Goal: Navigation & Orientation: Find specific page/section

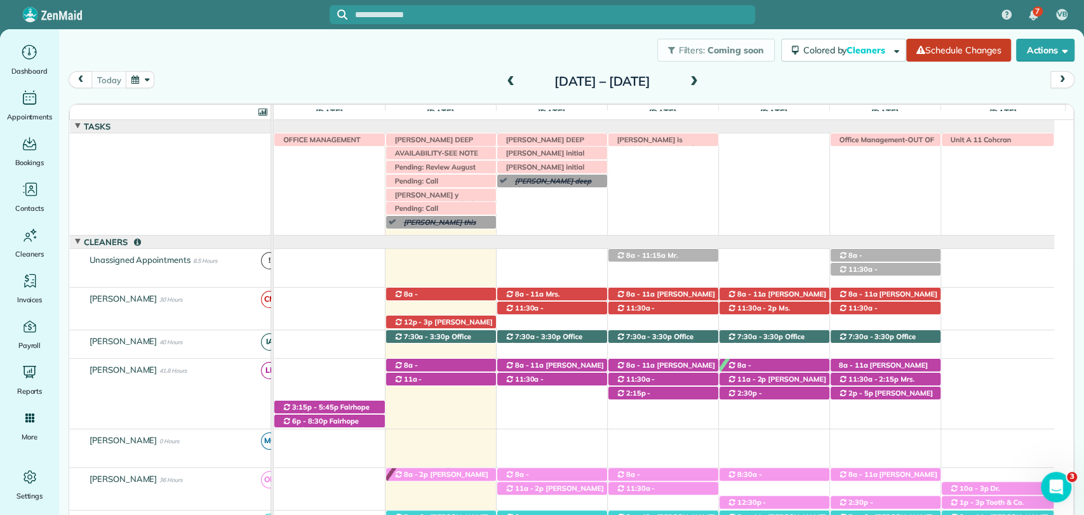
scroll to position [529, 0]
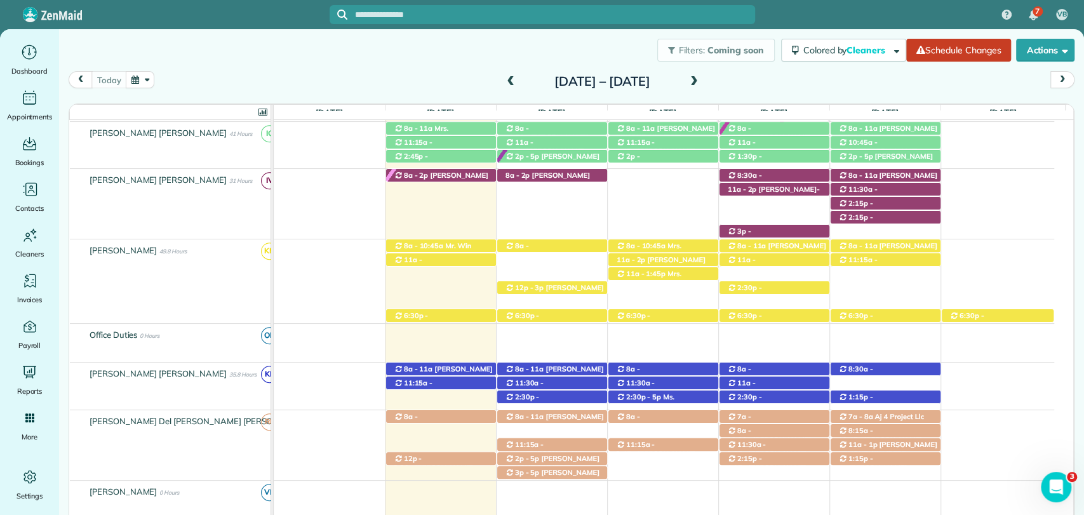
click at [701, 84] on span at bounding box center [694, 81] width 14 height 11
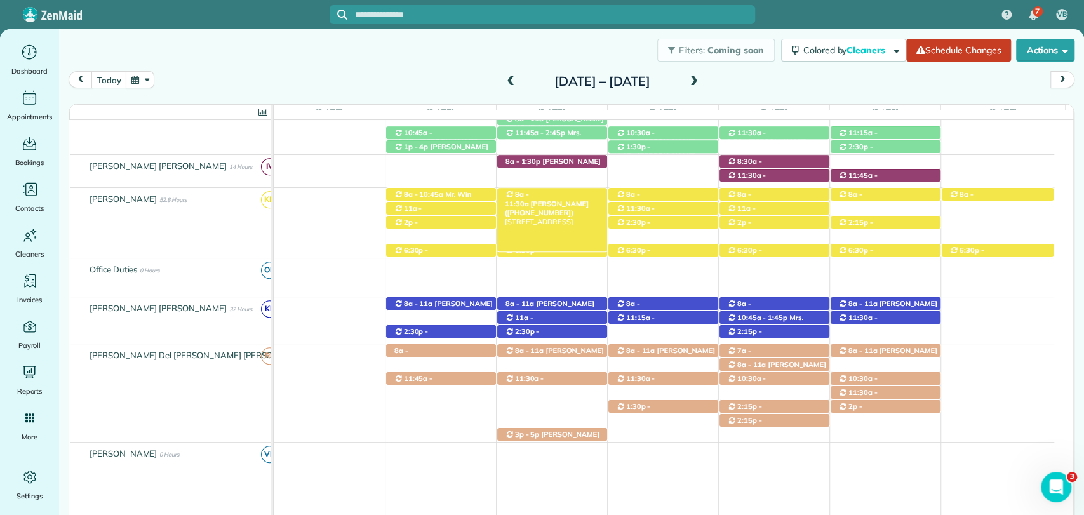
scroll to position [0, 0]
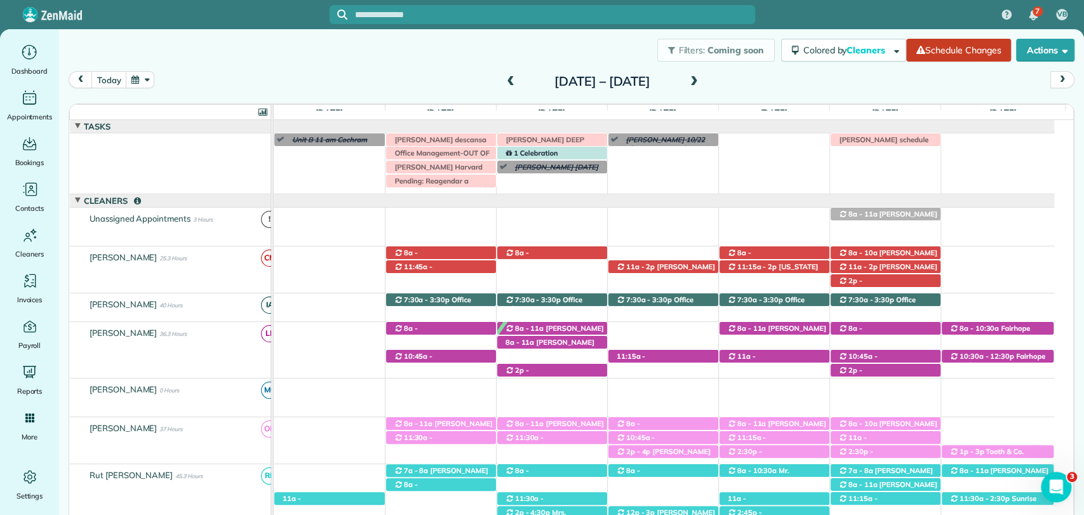
click at [503, 77] on span at bounding box center [510, 81] width 14 height 11
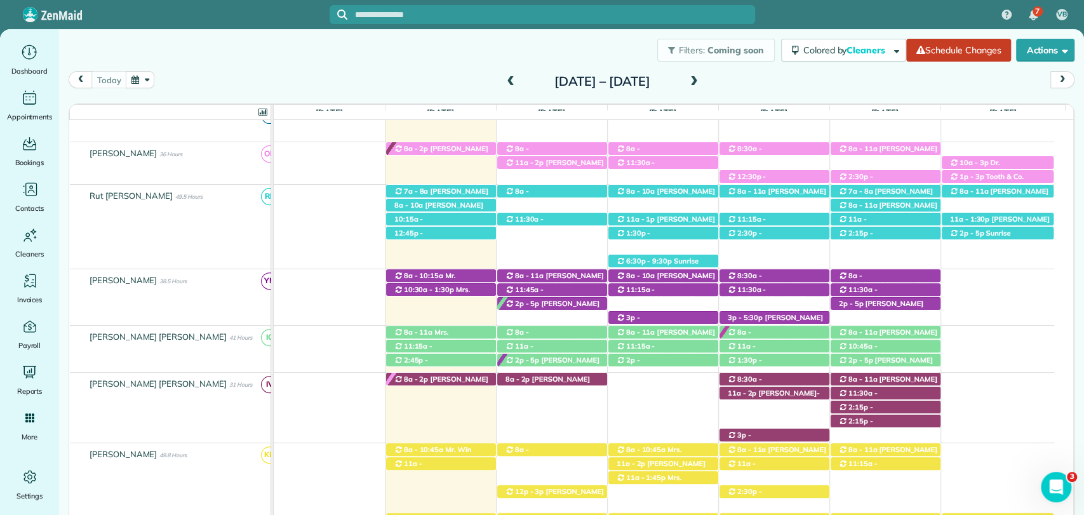
scroll to position [326, 0]
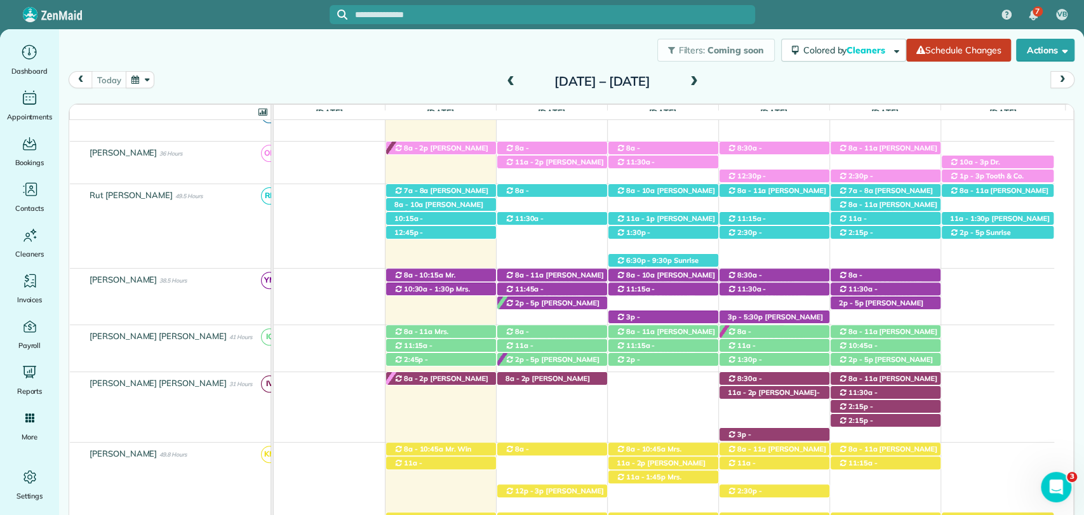
click at [376, 33] on div "Filters: Coming soon Colored by Cleaners Color by Cleaner Color by Team Color b…" at bounding box center [571, 50] width 1025 height 42
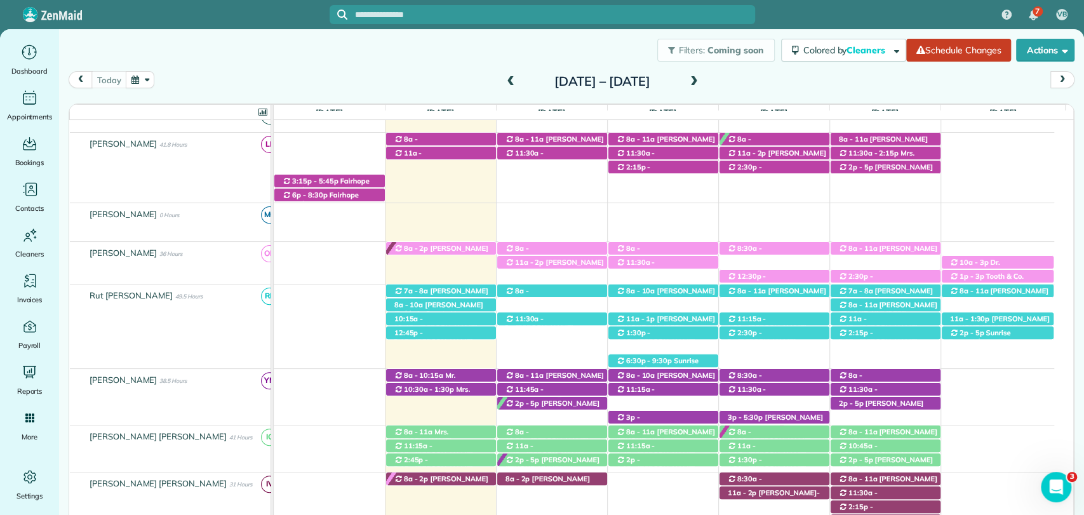
scroll to position [182, 0]
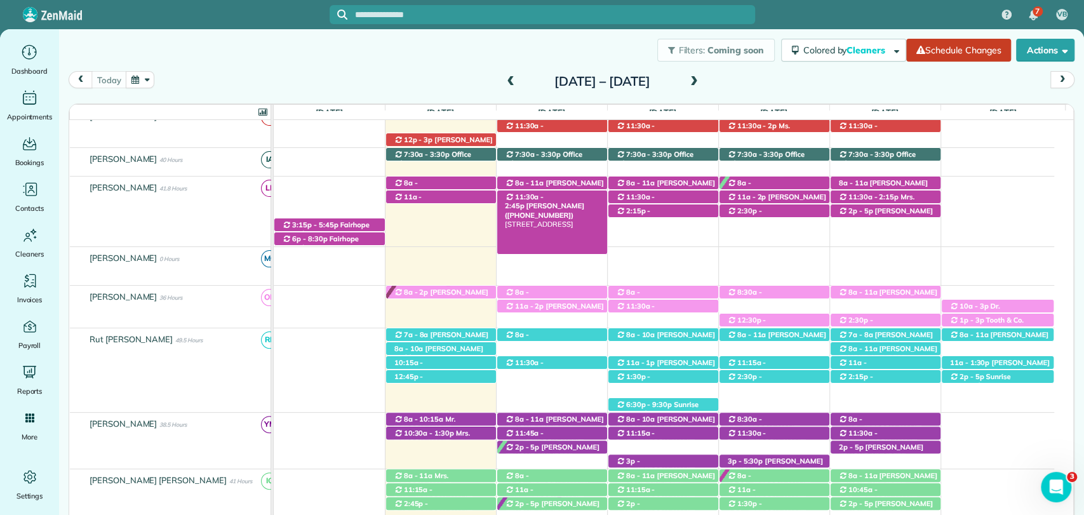
click at [569, 201] on span "[PERSON_NAME] ([PHONE_NUMBER])" at bounding box center [544, 210] width 79 height 18
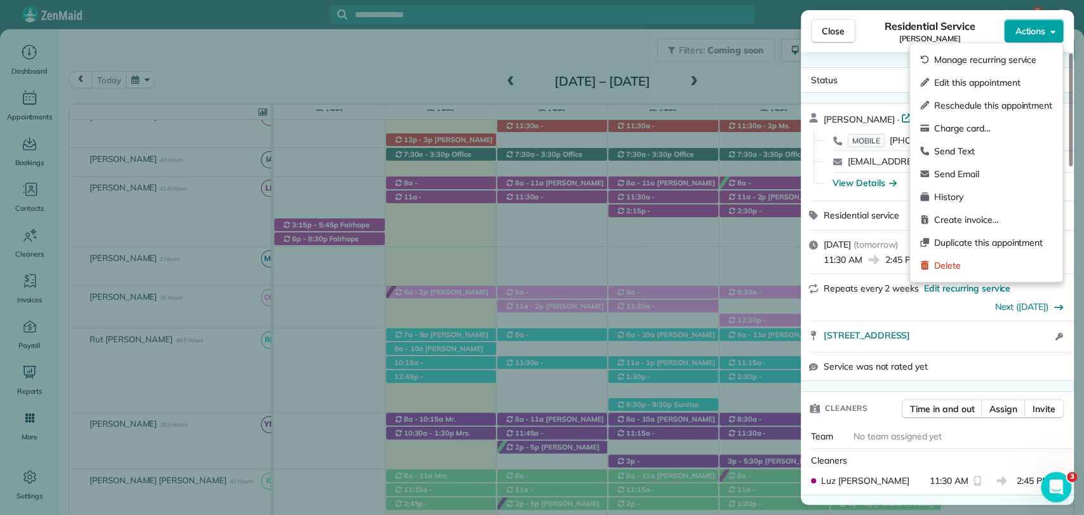
click at [1041, 32] on span "Actions" at bounding box center [1030, 31] width 30 height 13
click at [970, 130] on span "Charge card…" at bounding box center [993, 128] width 118 height 13
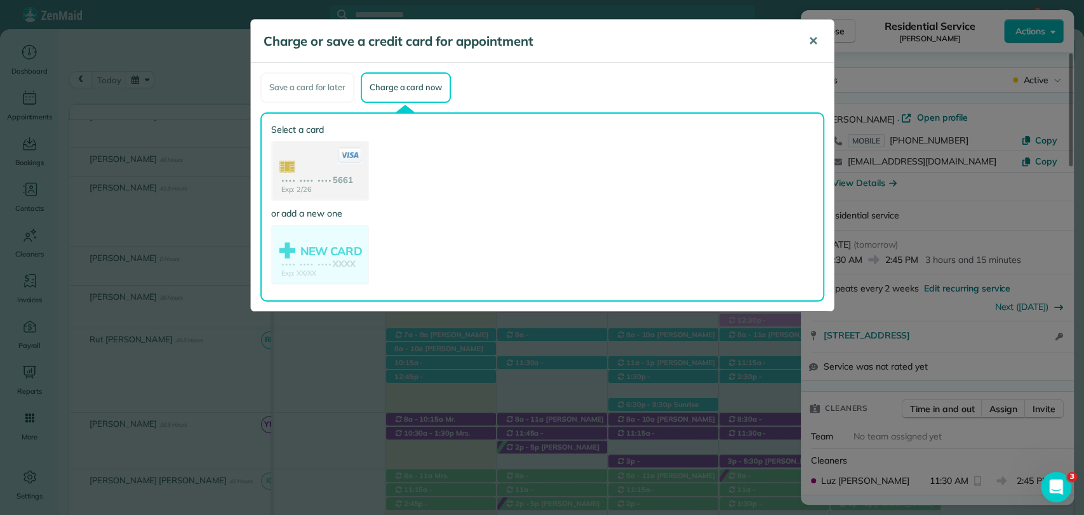
click at [813, 36] on span "✕" at bounding box center [813, 41] width 10 height 15
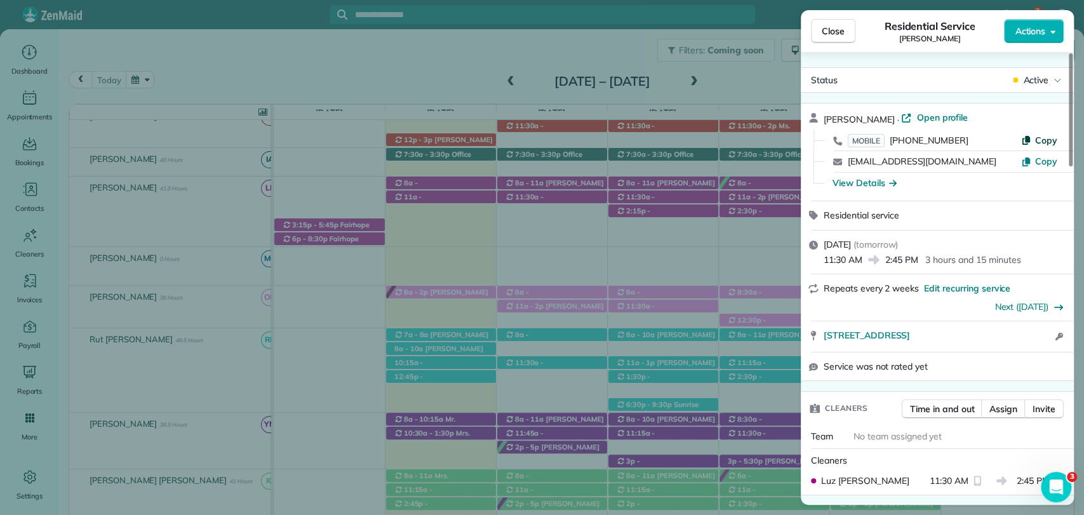
click at [1036, 138] on span "Copy" at bounding box center [1046, 140] width 22 height 11
click at [823, 34] on span "Close" at bounding box center [833, 31] width 23 height 13
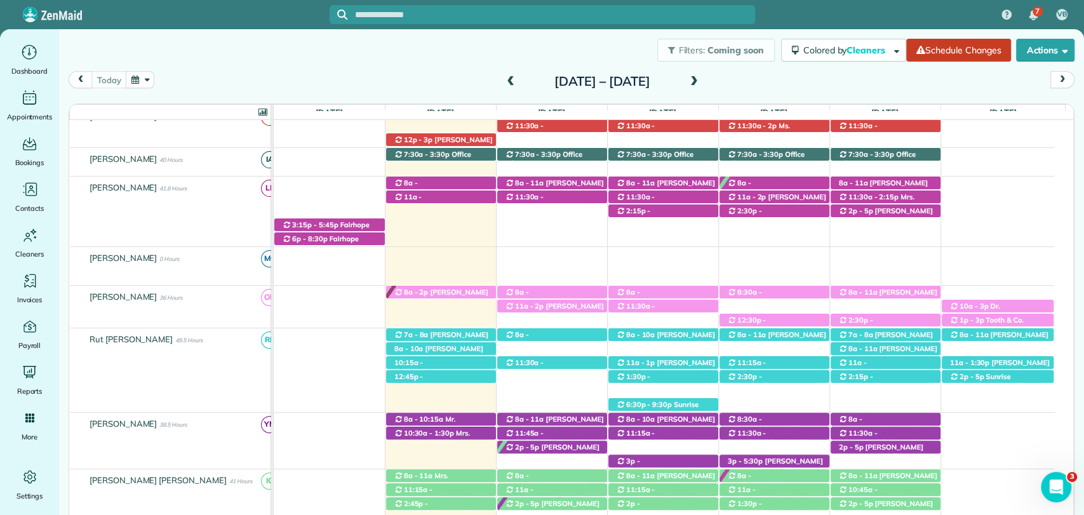
click at [523, 79] on h2 "[DATE] – [DATE]" at bounding box center [602, 81] width 159 height 14
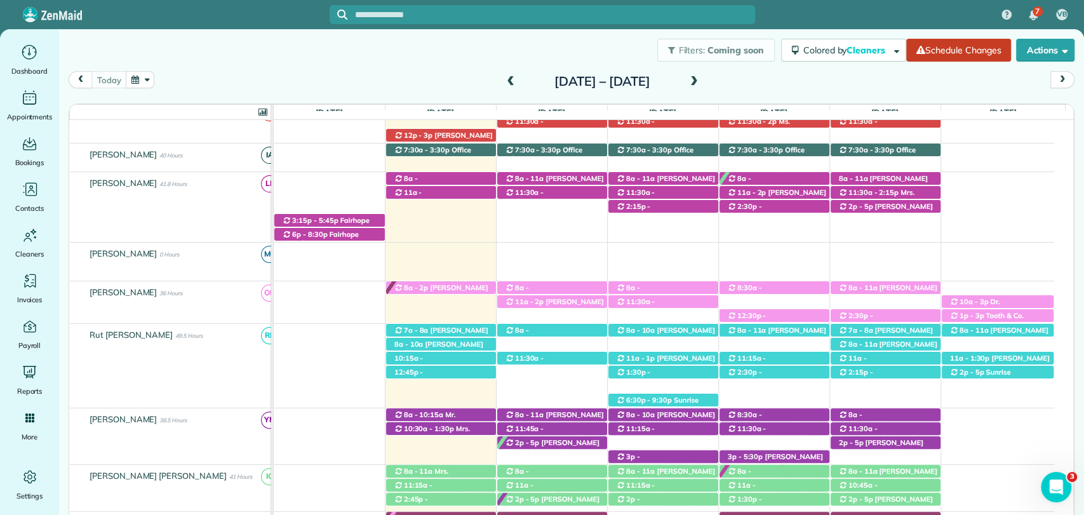
scroll to position [188, 0]
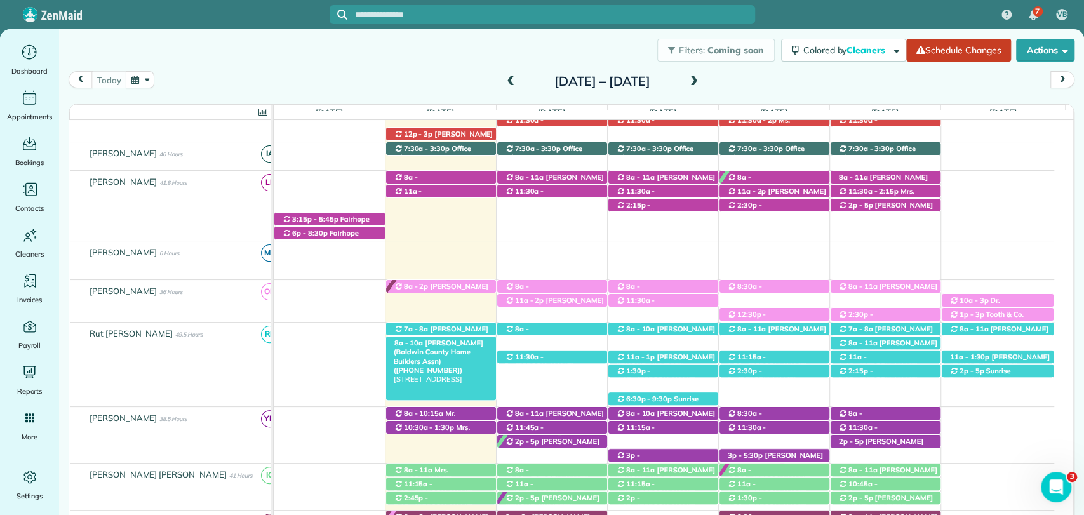
click at [400, 342] on span "8a - 10a" at bounding box center [409, 342] width 30 height 9
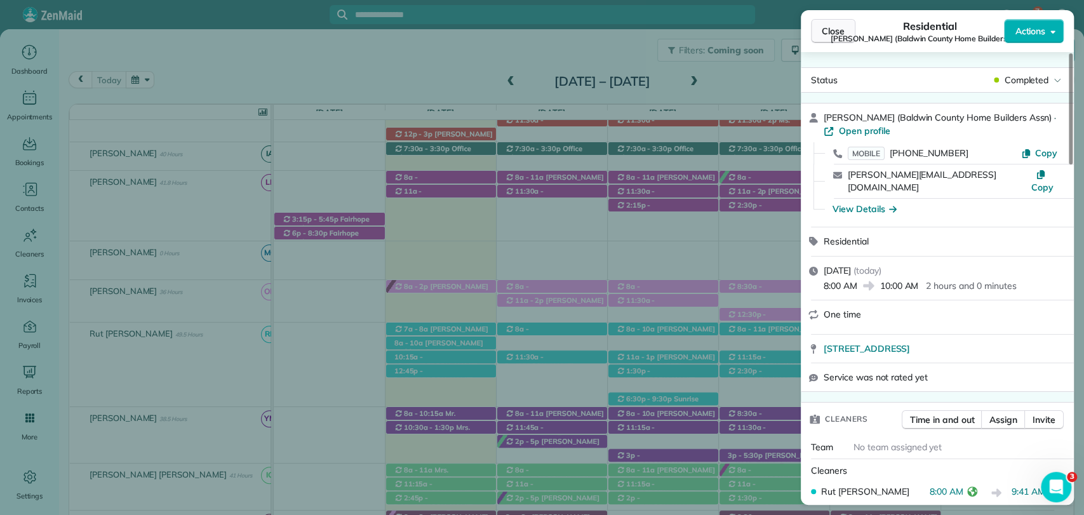
click at [839, 28] on span "Close" at bounding box center [833, 31] width 23 height 13
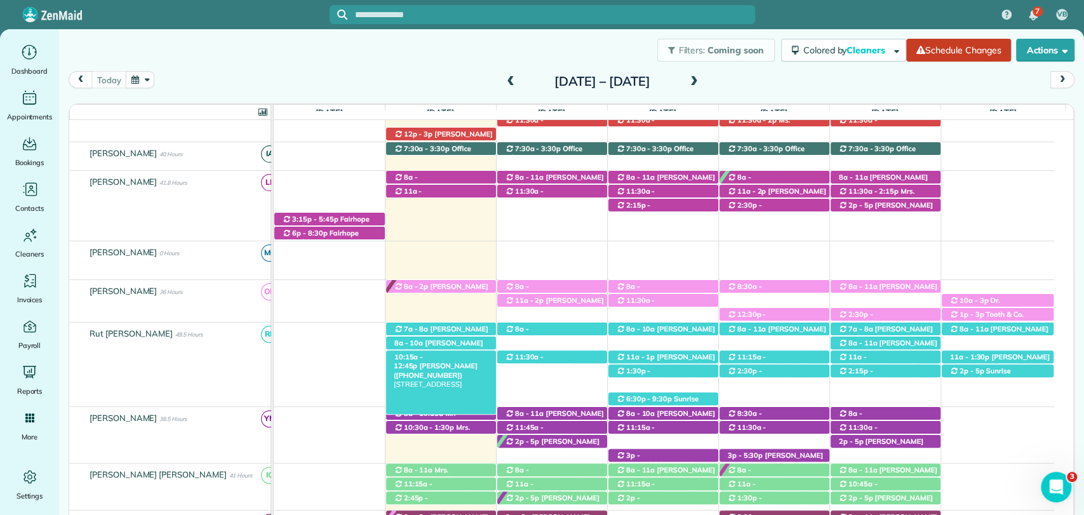
click at [442, 361] on span "[PERSON_NAME] ([PHONE_NUMBER])" at bounding box center [436, 370] width 84 height 18
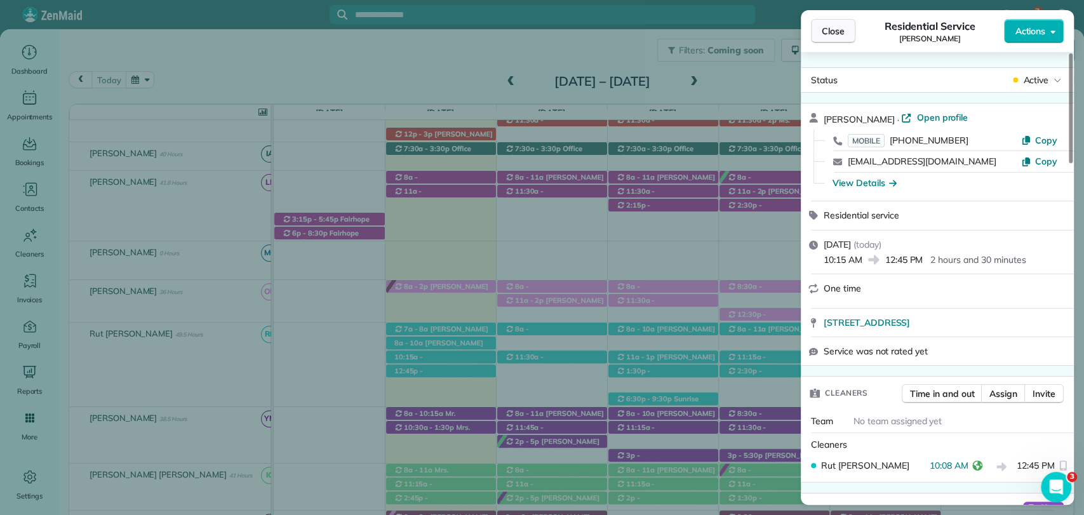
click at [830, 37] on span "Close" at bounding box center [833, 31] width 23 height 13
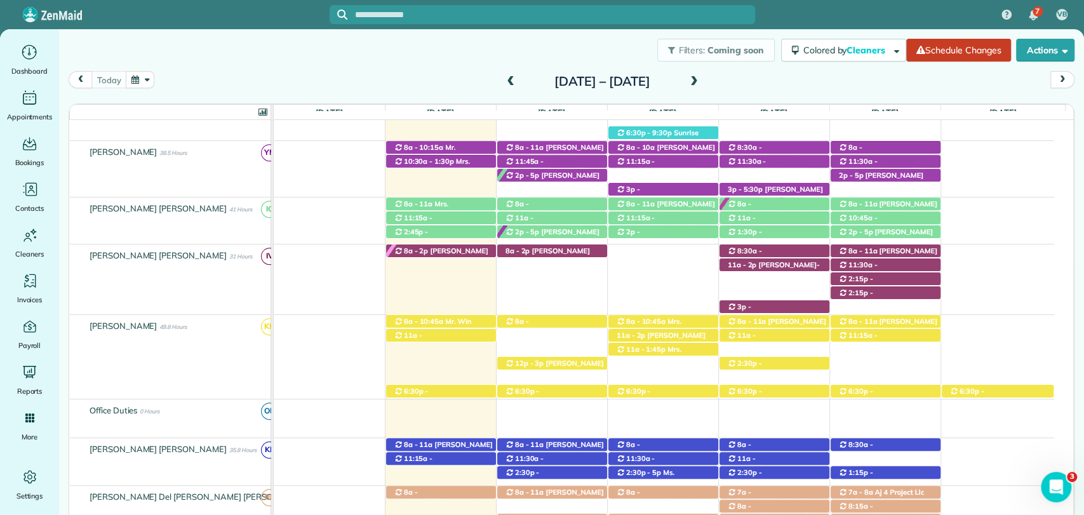
scroll to position [386, 0]
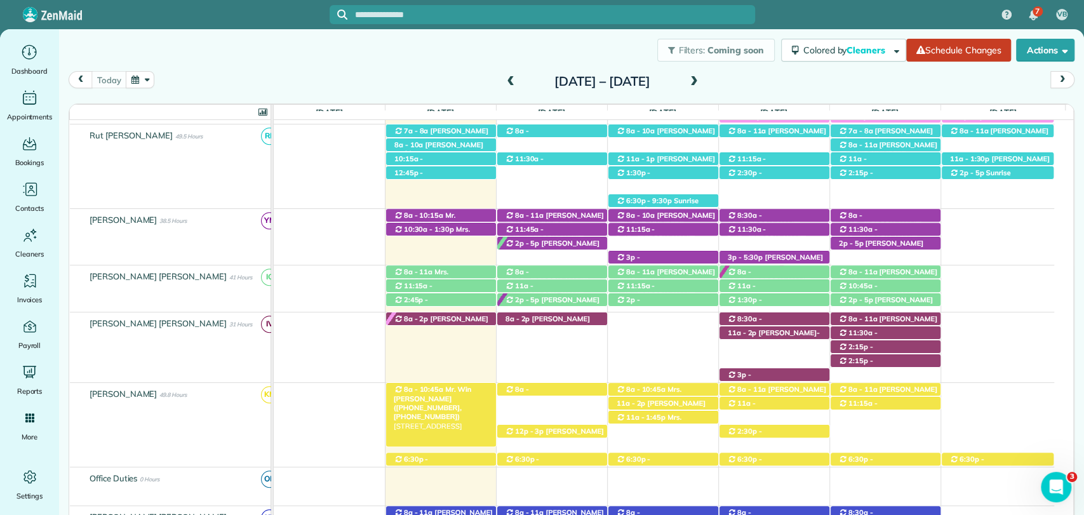
click at [427, 383] on div "8a - 10:45a Mr. Win [PERSON_NAME] ([PHONE_NUMBER], [PHONE_NUMBER]) [STREET_ADDR…" at bounding box center [441, 389] width 110 height 13
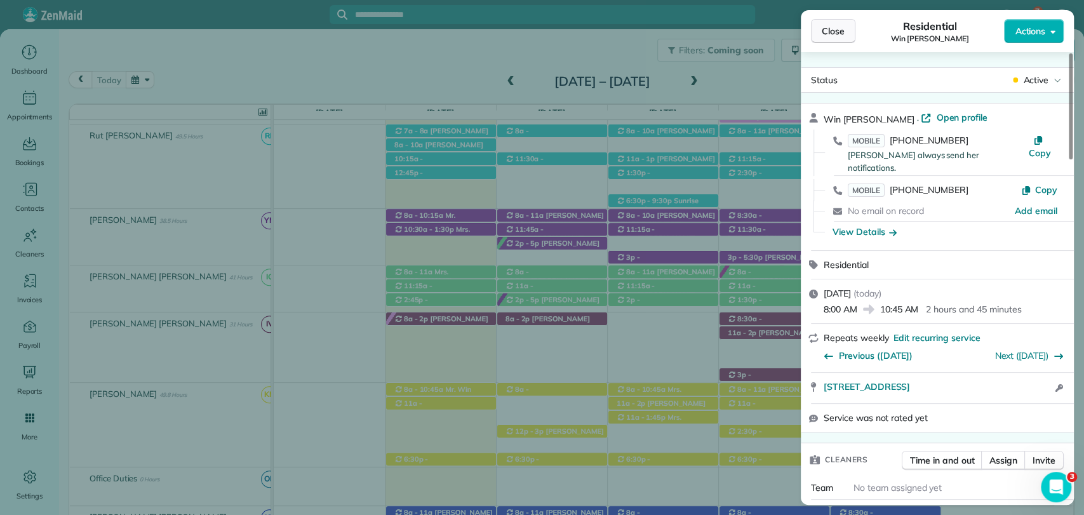
click at [829, 31] on span "Close" at bounding box center [833, 31] width 23 height 13
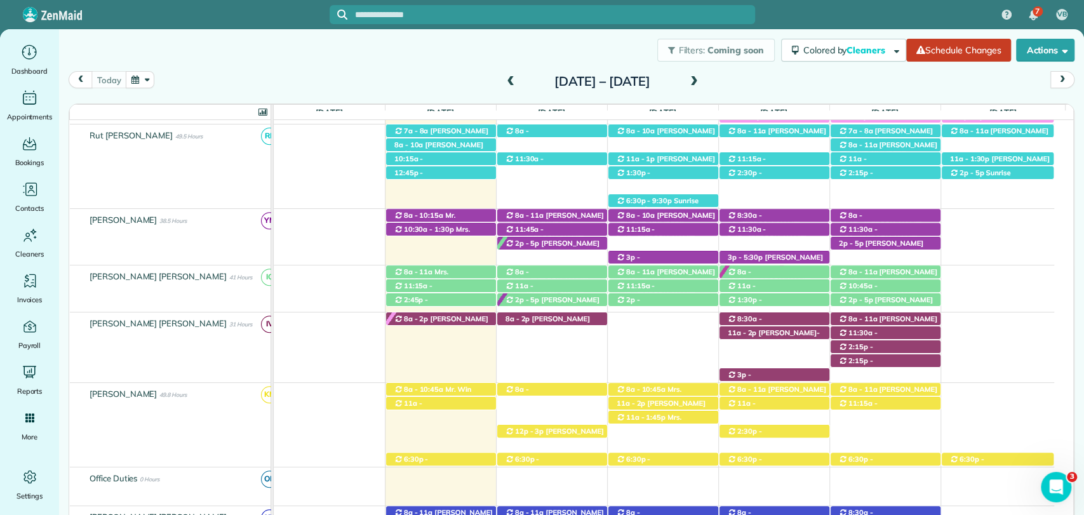
click at [557, 88] on h2 "[DATE] – [DATE]" at bounding box center [602, 81] width 159 height 14
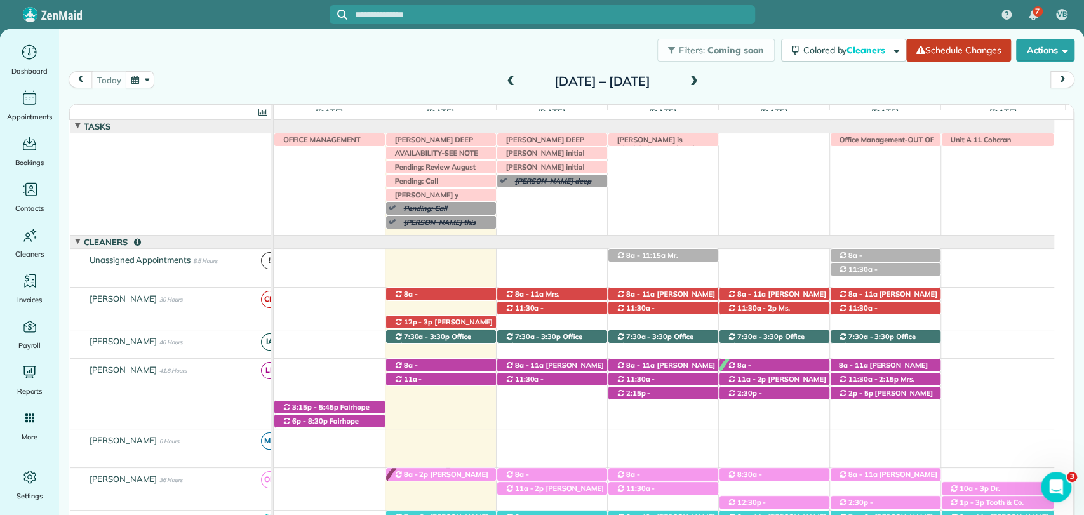
click at [701, 86] on span at bounding box center [694, 81] width 14 height 11
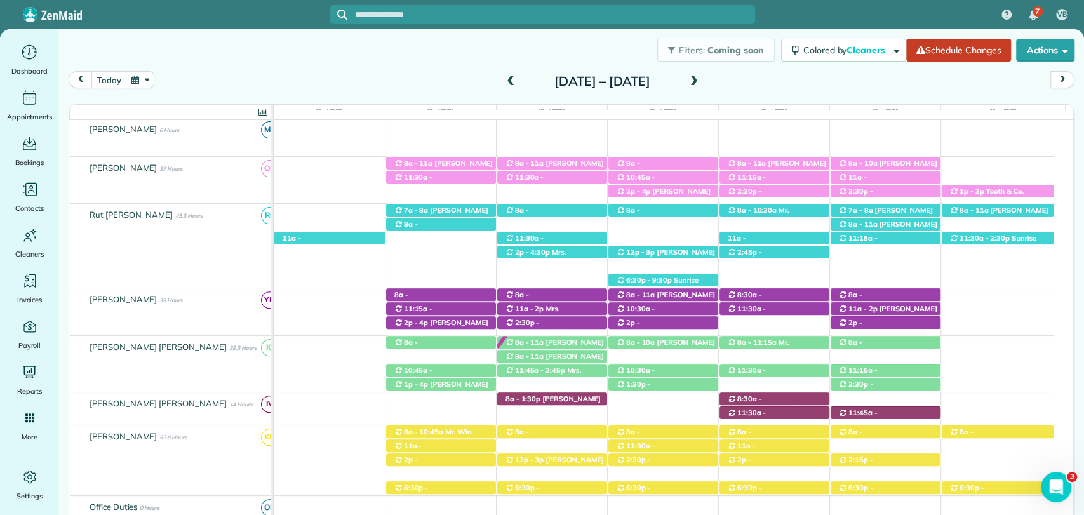
scroll to position [266, 0]
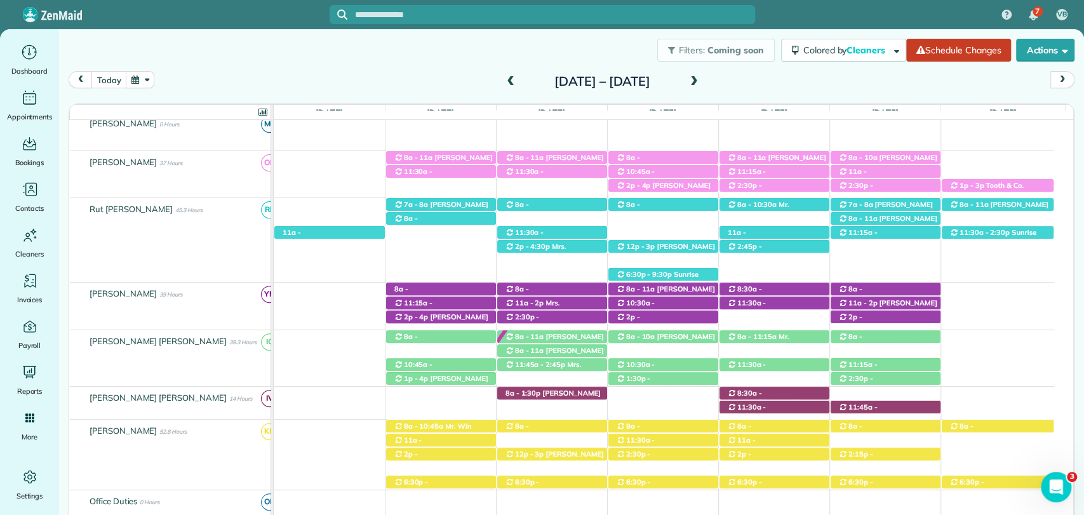
click at [503, 77] on span at bounding box center [510, 81] width 14 height 11
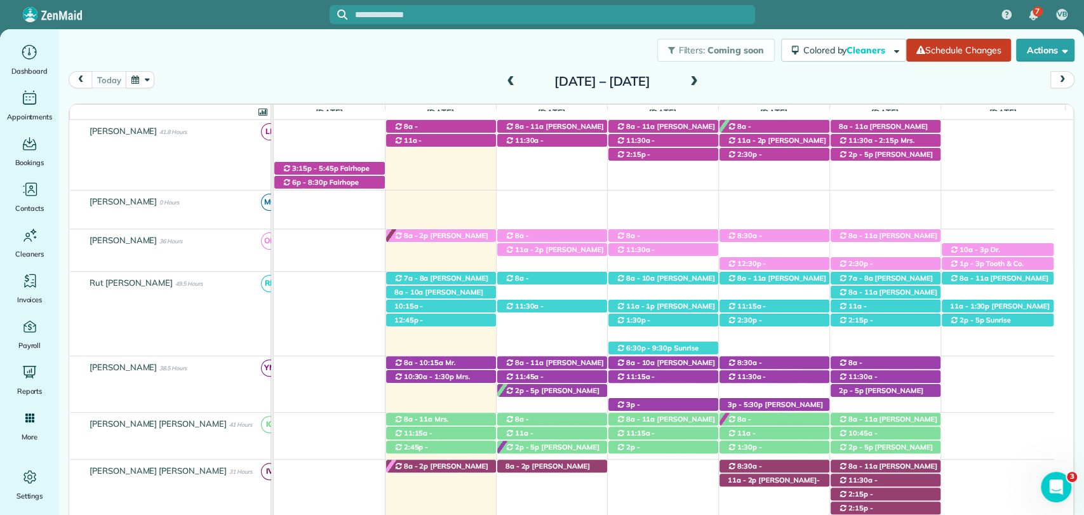
scroll to position [316, 0]
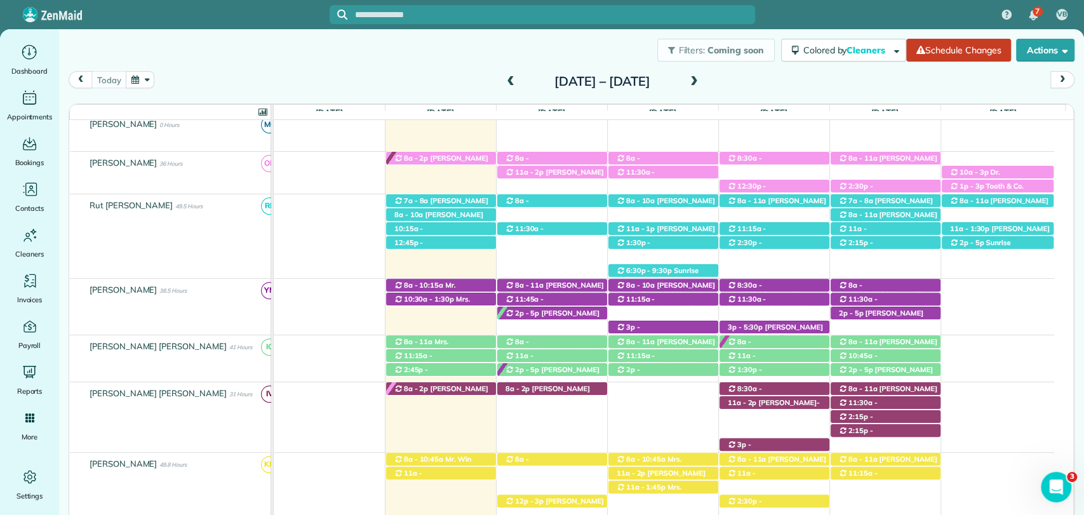
click at [594, 77] on h2 "[DATE] – [DATE]" at bounding box center [602, 81] width 159 height 14
click at [429, 458] on span "8a - 10:45a" at bounding box center [423, 459] width 41 height 9
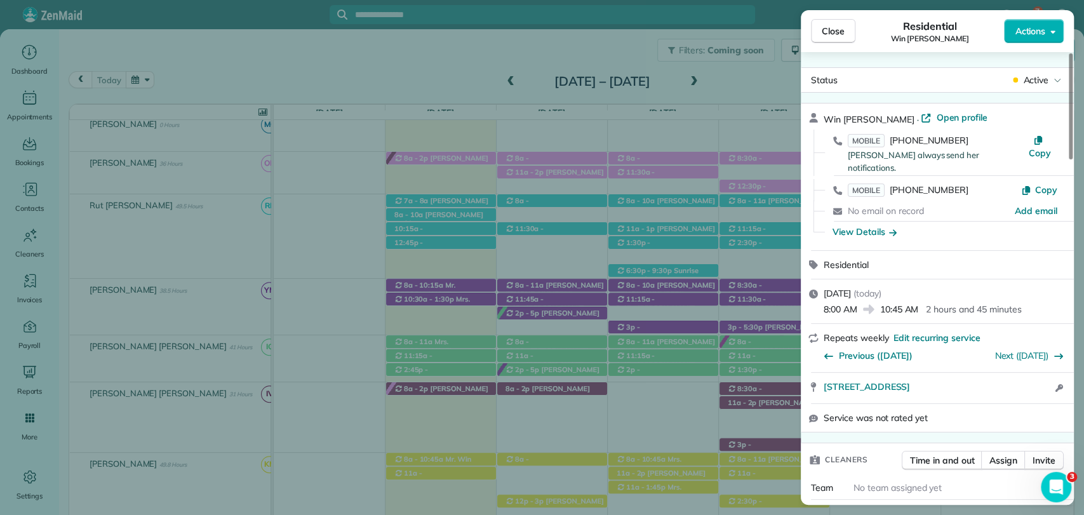
scroll to position [126, 0]
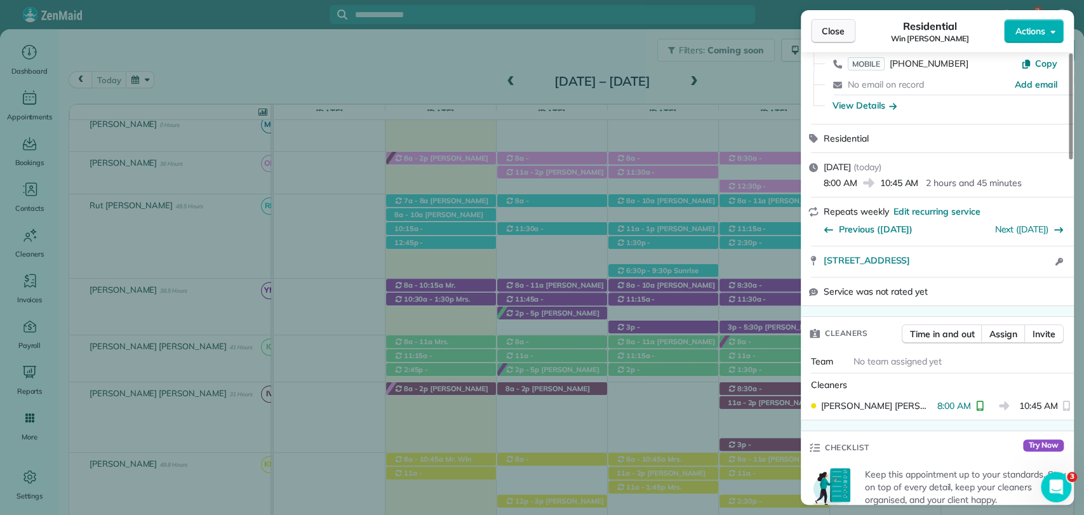
click at [822, 33] on span "Close" at bounding box center [833, 31] width 23 height 13
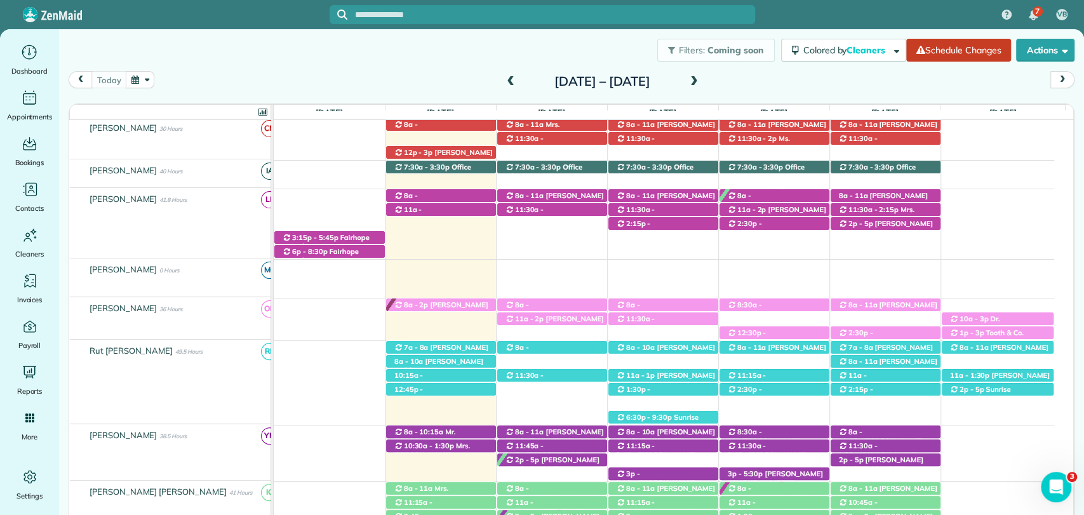
scroll to position [170, 0]
click at [608, 74] on h2 "[DATE] – [DATE]" at bounding box center [602, 81] width 159 height 14
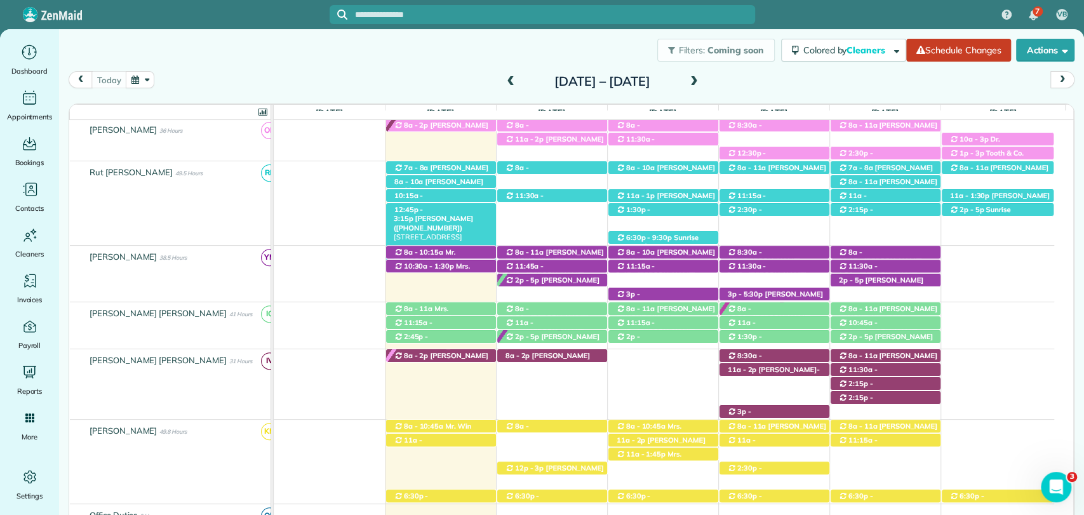
scroll to position [304, 0]
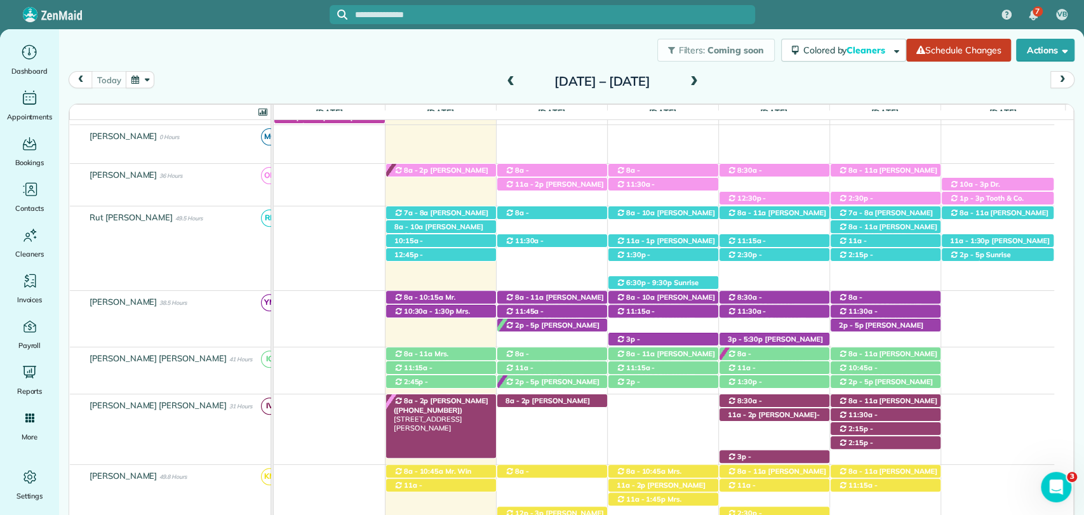
click at [430, 401] on span "[PERSON_NAME] ([PHONE_NUMBER])" at bounding box center [441, 405] width 95 height 18
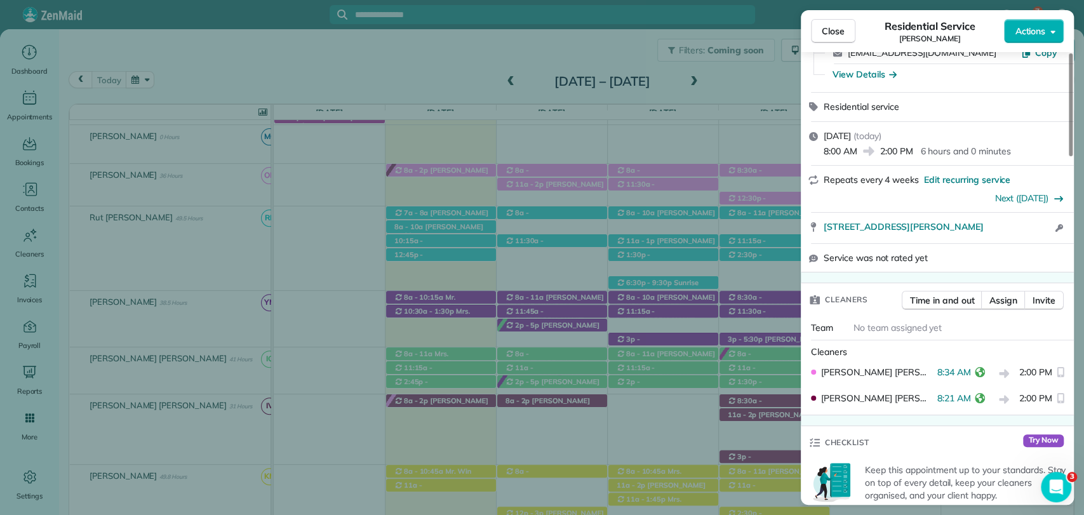
scroll to position [109, 0]
click at [828, 27] on span "Close" at bounding box center [833, 31] width 23 height 13
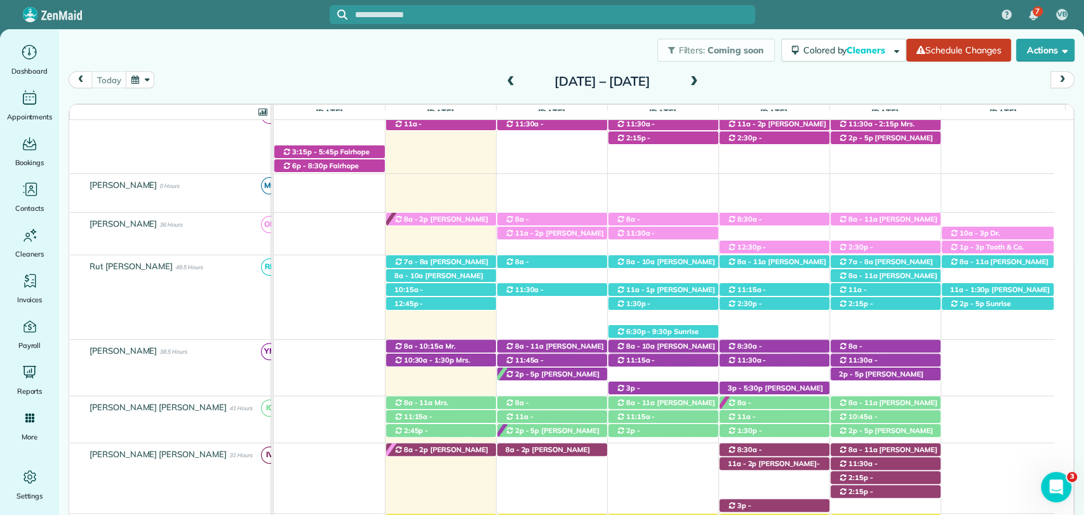
click at [570, 80] on h2 "[DATE] – [DATE]" at bounding box center [602, 81] width 159 height 14
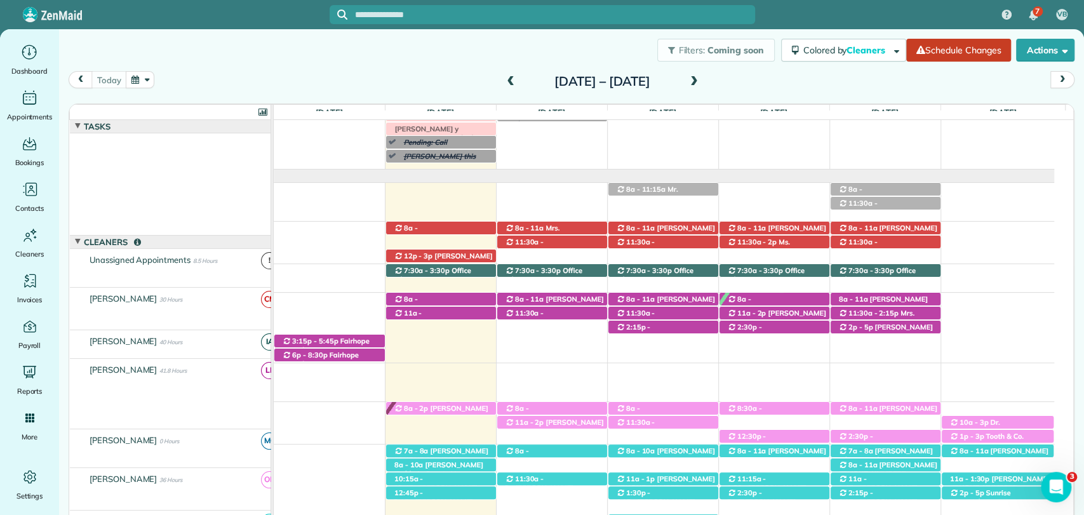
scroll to position [66, 0]
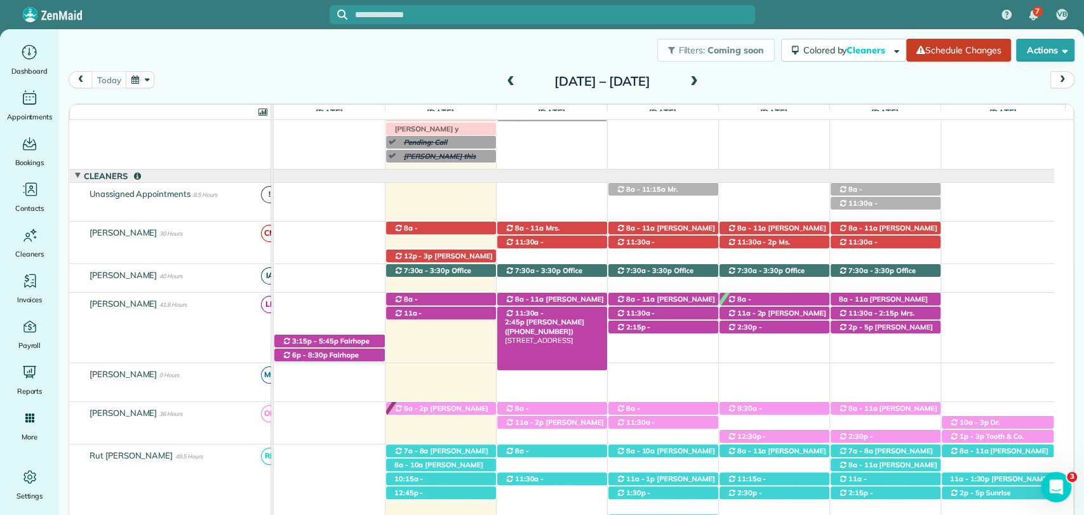
click at [530, 311] on span "11:30a - 2:45p" at bounding box center [524, 318] width 39 height 18
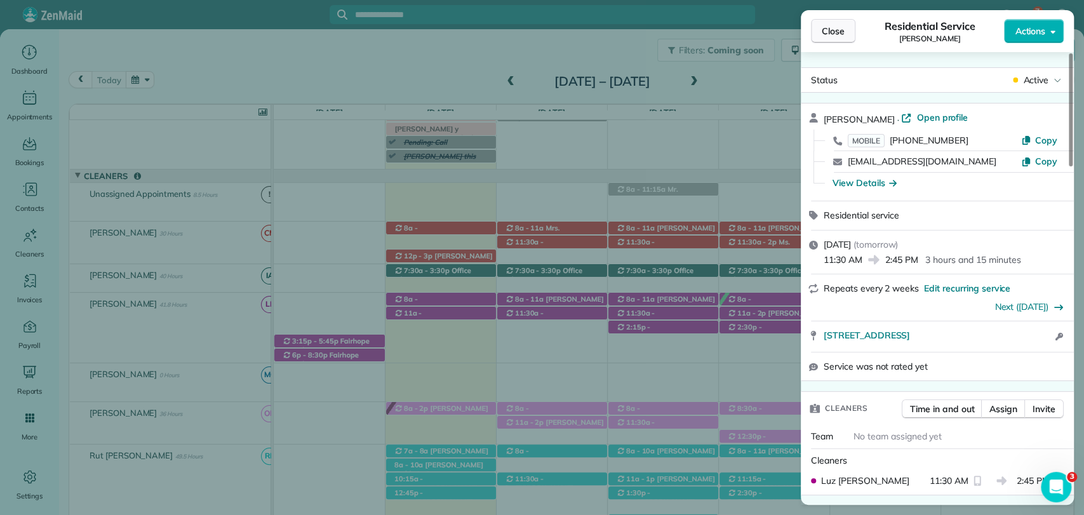
click at [831, 27] on span "Close" at bounding box center [833, 31] width 23 height 13
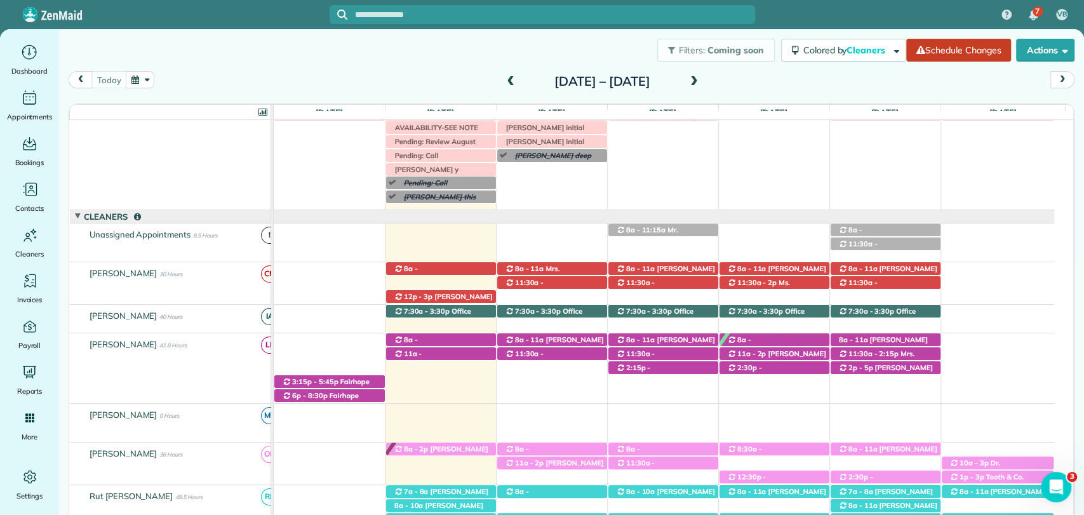
scroll to position [116, 0]
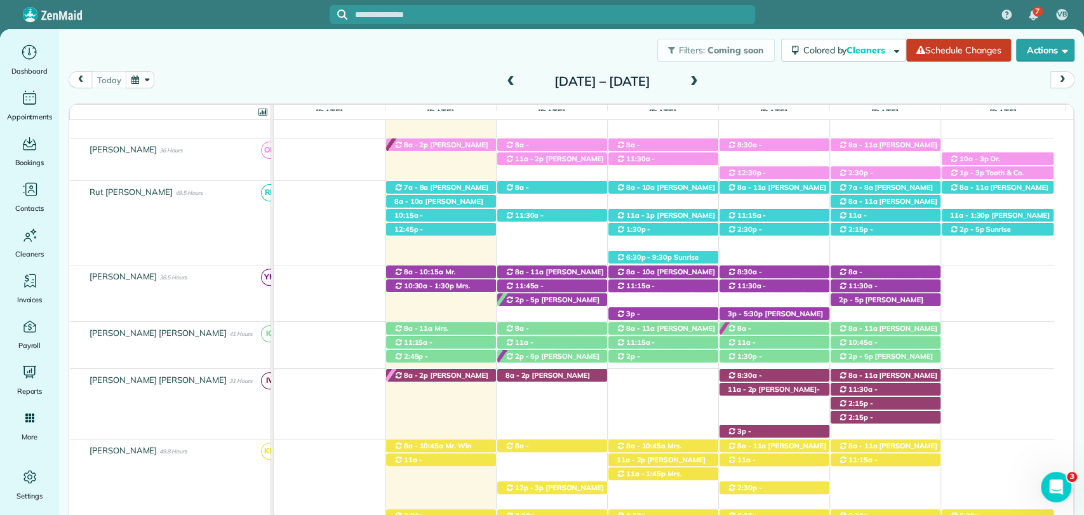
click at [593, 50] on div "Filters: Coming soon Colored by Cleaners Color by Cleaner Color by Team Color b…" at bounding box center [571, 50] width 1025 height 42
click at [413, 373] on span "8a - 2p" at bounding box center [416, 375] width 26 height 9
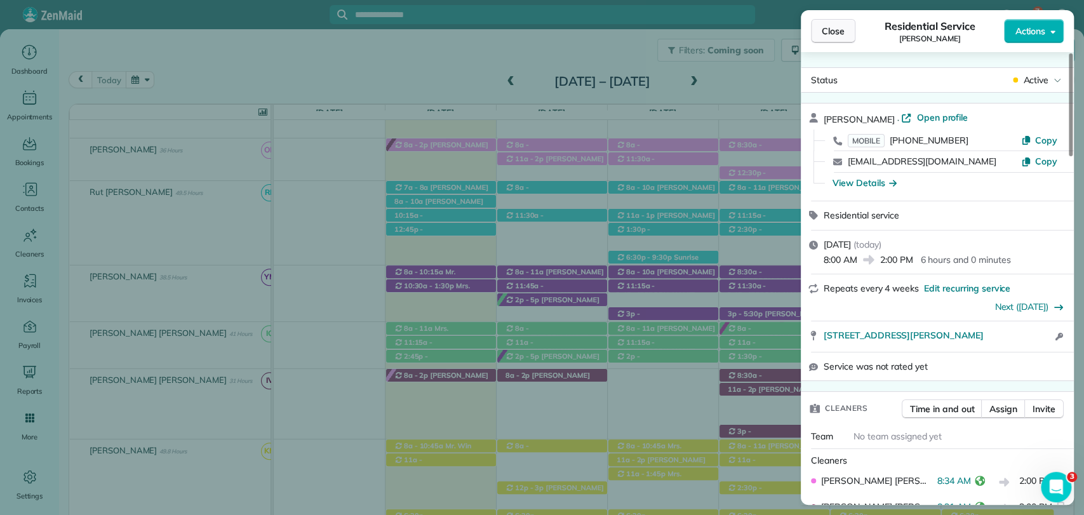
click at [837, 31] on span "Close" at bounding box center [833, 31] width 23 height 13
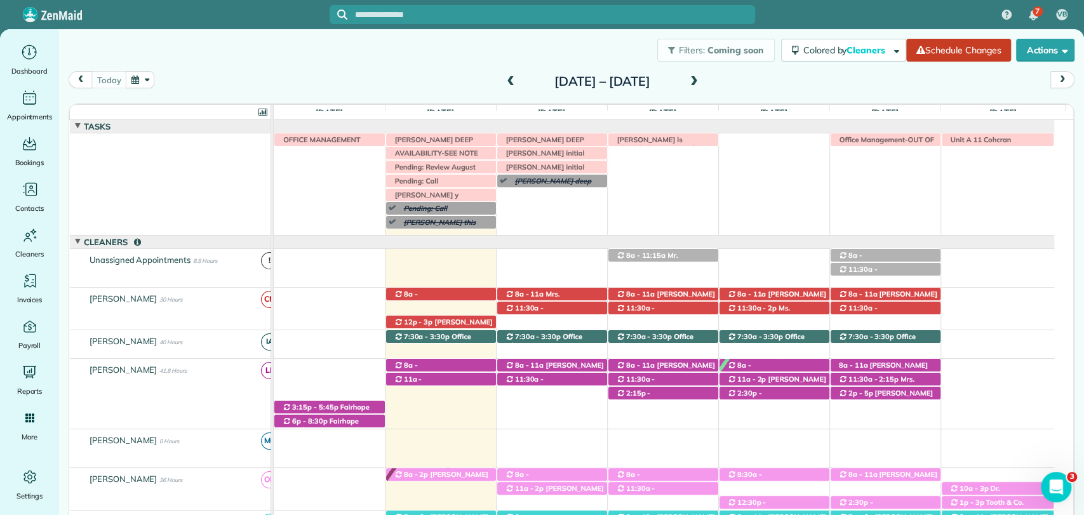
click at [681, 81] on h2 "[DATE] – [DATE]" at bounding box center [602, 81] width 159 height 14
